Goal: Check status: Check status

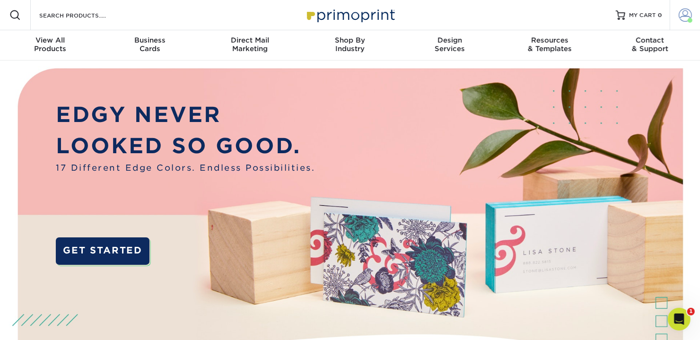
click at [685, 20] on span at bounding box center [685, 15] width 13 height 13
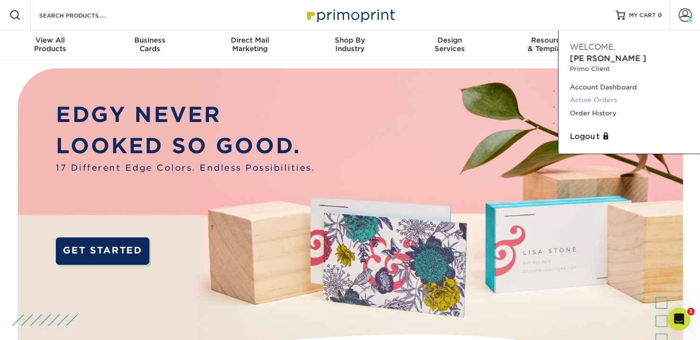
click at [603, 94] on link "Active Orders" at bounding box center [629, 100] width 119 height 13
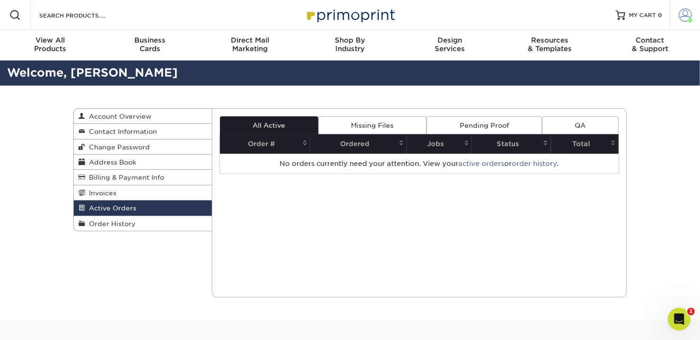
click at [685, 18] on span at bounding box center [685, 15] width 13 height 13
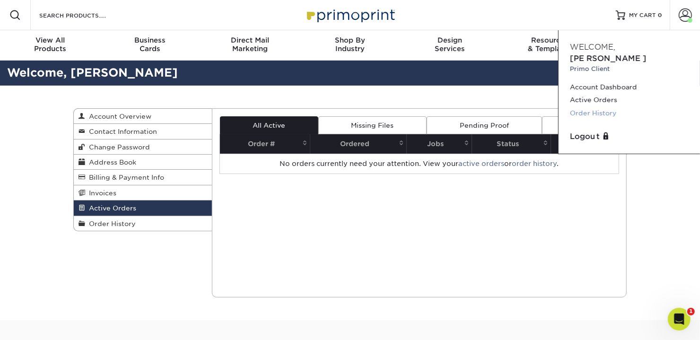
click at [602, 107] on link "Order History" at bounding box center [629, 113] width 119 height 13
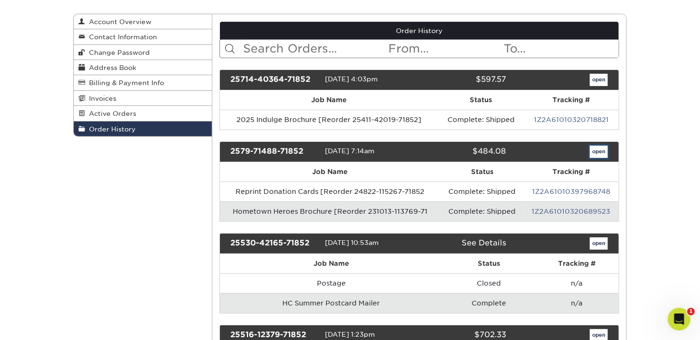
click at [598, 149] on link "open" at bounding box center [599, 152] width 18 height 12
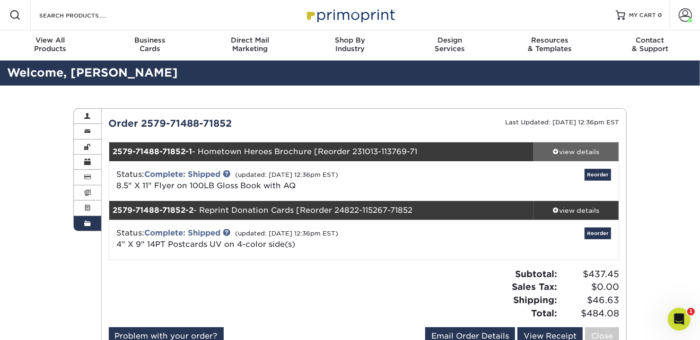
click at [556, 150] on span at bounding box center [556, 151] width 7 height 7
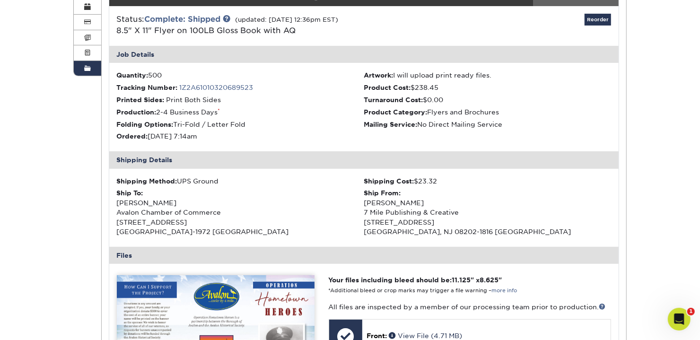
scroll to position [142, 0]
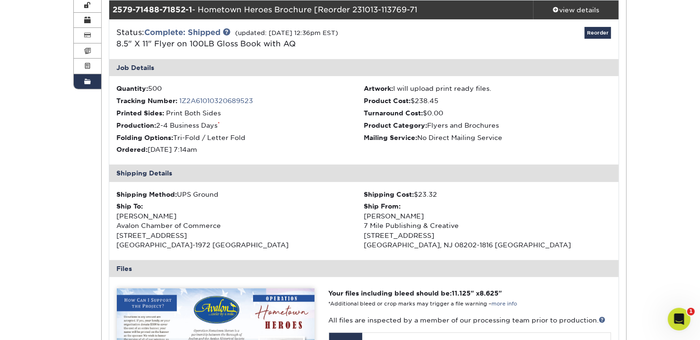
drag, startPoint x: 442, startPoint y: 98, endPoint x: 413, endPoint y: 98, distance: 28.9
click at [413, 98] on li "Product Cost: $238.45" at bounding box center [487, 100] width 247 height 9
copy li "$238.45"
